Goal: Check status: Check status

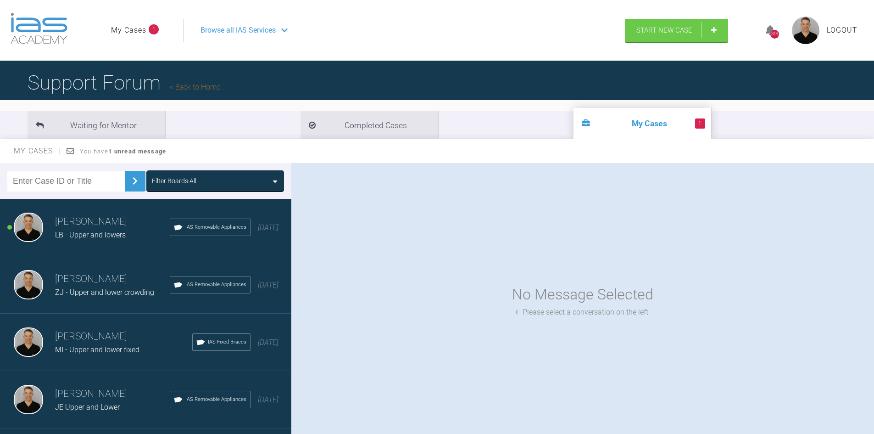
click at [123, 228] on h3 "[PERSON_NAME]" at bounding box center [112, 222] width 115 height 16
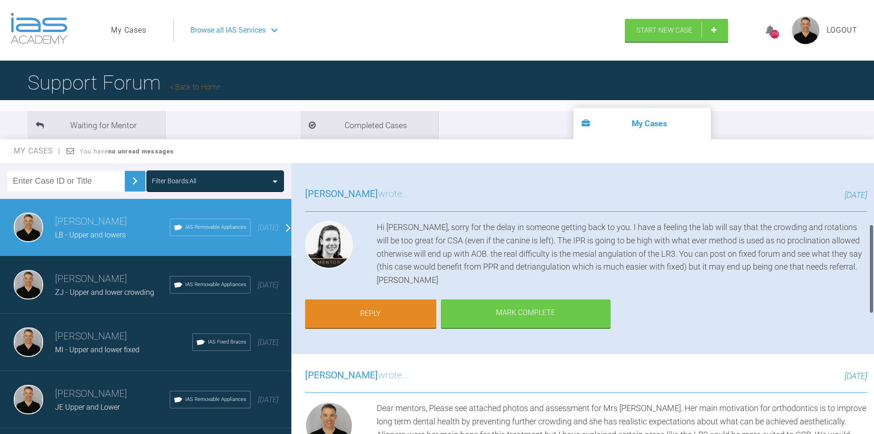
scroll to position [46, 0]
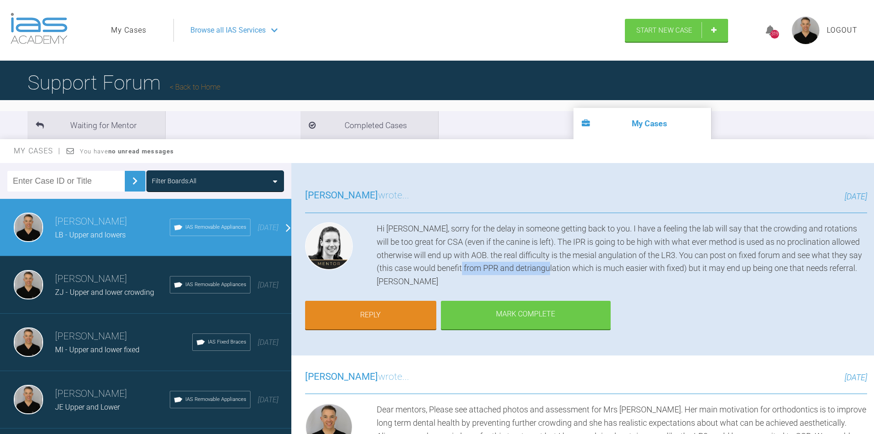
drag, startPoint x: 498, startPoint y: 268, endPoint x: 583, endPoint y: 270, distance: 85.4
click at [583, 270] on div "Hi [PERSON_NAME], sorry for the delay in someone getting back to you. I have a …" at bounding box center [622, 255] width 491 height 66
copy div "PPR and detriangulation"
click at [660, 284] on div "Hi [PERSON_NAME], sorry for the delay in someone getting back to you. I have a …" at bounding box center [622, 255] width 491 height 66
click at [619, 269] on div "Hi [PERSON_NAME], sorry for the delay in someone getting back to you. I have a …" at bounding box center [622, 255] width 491 height 66
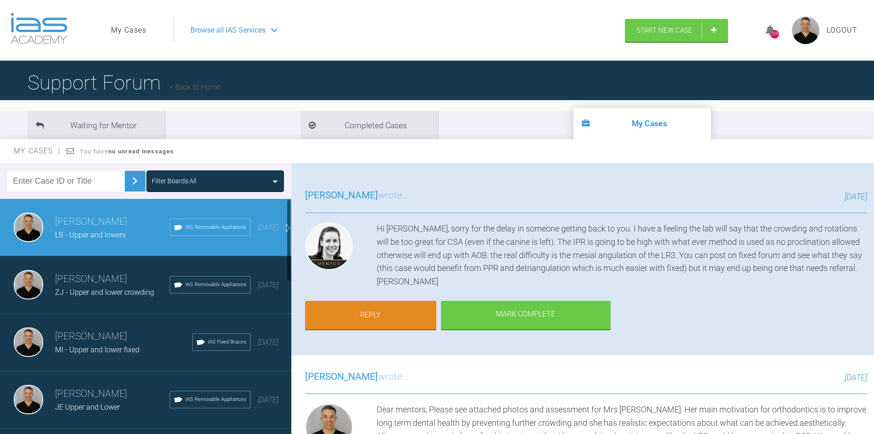
click at [134, 281] on h3 "[PERSON_NAME]" at bounding box center [112, 279] width 115 height 16
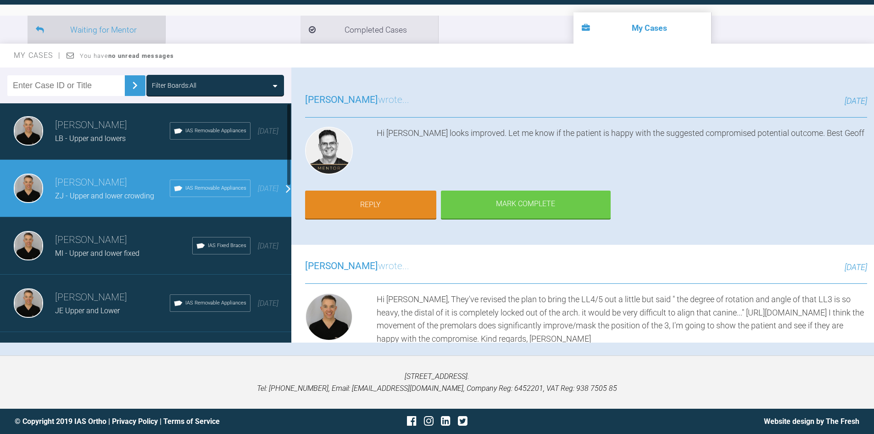
scroll to position [0, 0]
